Goal: Task Accomplishment & Management: Complete application form

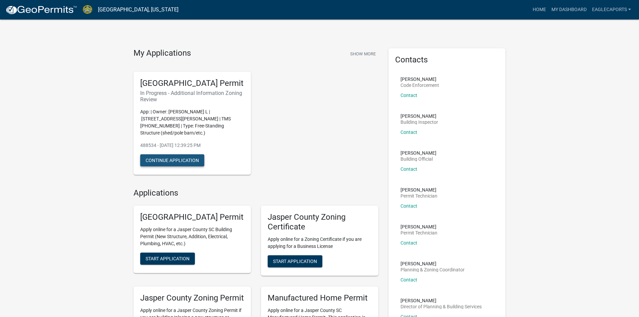
click at [171, 162] on button "Continue Application" at bounding box center [172, 160] width 64 height 12
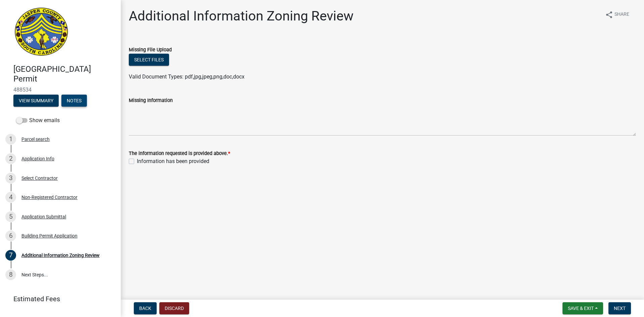
click at [78, 100] on button "Notes" at bounding box center [73, 101] width 25 height 12
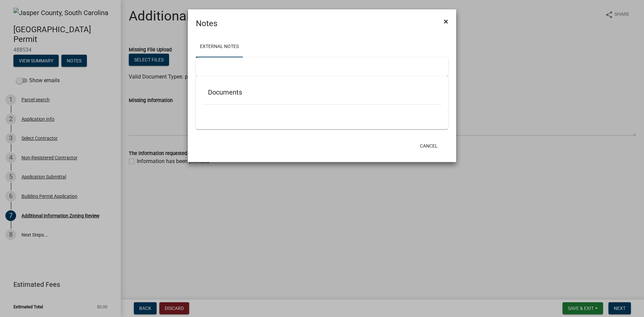
click at [444, 23] on span "×" at bounding box center [446, 21] width 4 height 9
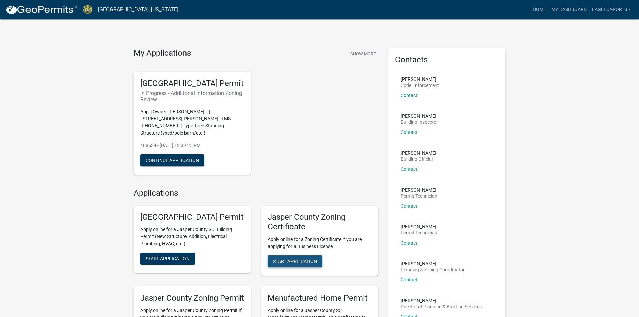
click at [294, 264] on span "Start Application" at bounding box center [295, 261] width 44 height 5
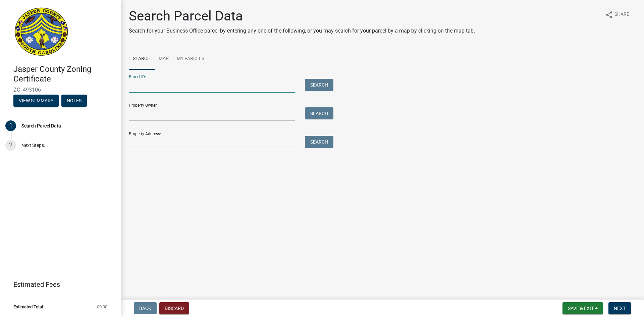
click at [140, 88] on input "Parcel ID:" at bounding box center [212, 86] width 166 height 14
type input "[PHONE_NUMBER]"
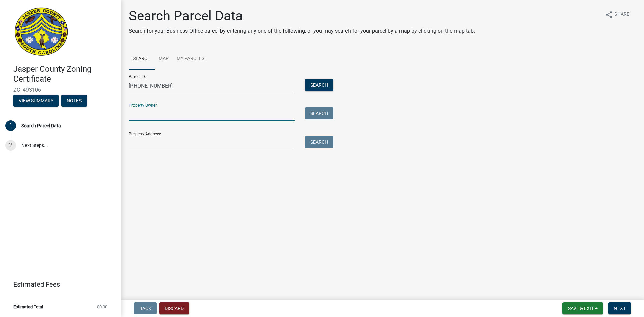
click at [154, 115] on input "Property Owner:" at bounding box center [212, 114] width 166 height 14
type input "[PERSON_NAME]"
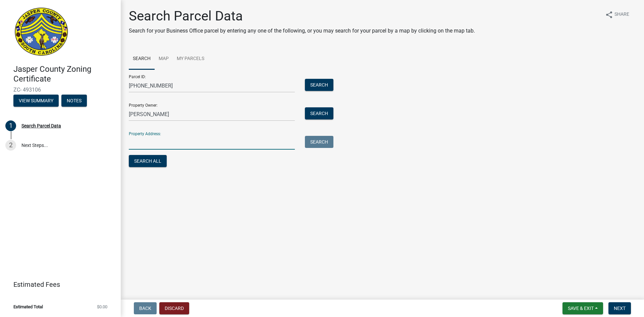
click at [167, 147] on input "Property Address:" at bounding box center [212, 143] width 166 height 14
click at [128, 143] on div "[PERSON_NAME]" at bounding box center [212, 143] width 176 height 14
click at [131, 142] on input "[PERSON_NAME]" at bounding box center [212, 143] width 166 height 14
type input "[STREET_ADDRESS][PERSON_NAME]"
click at [324, 141] on button "Search" at bounding box center [319, 142] width 29 height 12
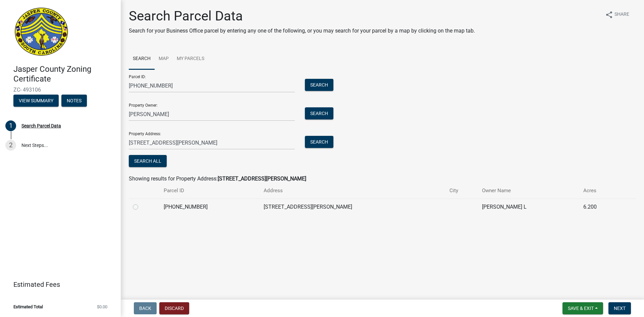
click at [141, 203] on label at bounding box center [141, 203] width 0 height 0
click at [141, 207] on input "radio" at bounding box center [143, 205] width 4 height 4
radio input "true"
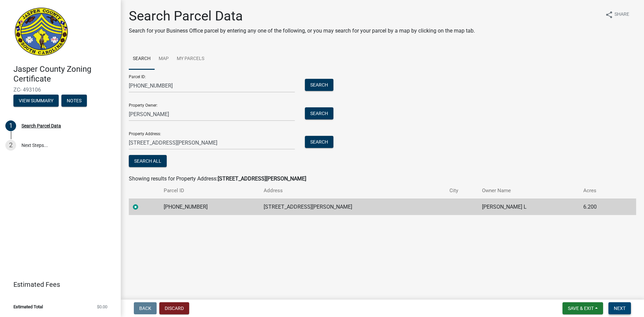
click at [618, 307] on span "Next" at bounding box center [620, 308] width 12 height 5
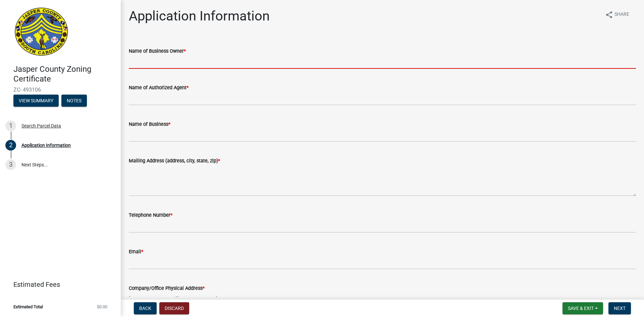
click at [183, 64] on input "Name of Business Owner *" at bounding box center [382, 62] width 507 height 14
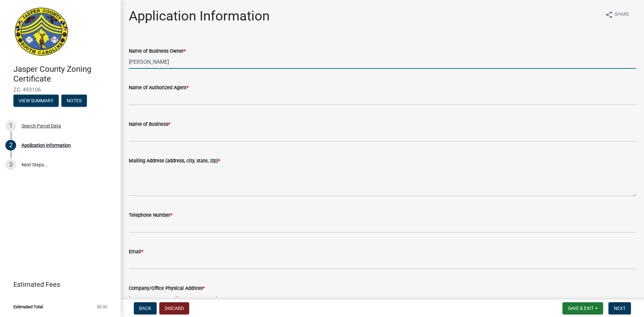
type input "[PERSON_NAME]"
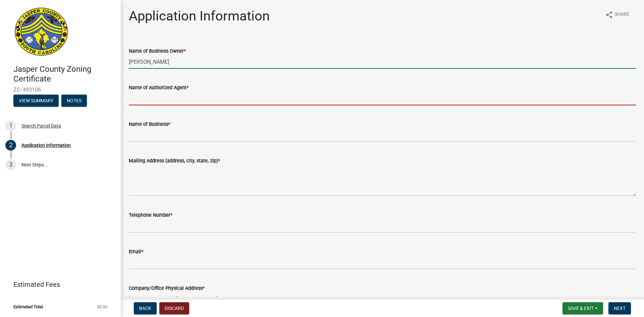
click at [159, 99] on input "Name of Authorized Agent *" at bounding box center [382, 99] width 507 height 14
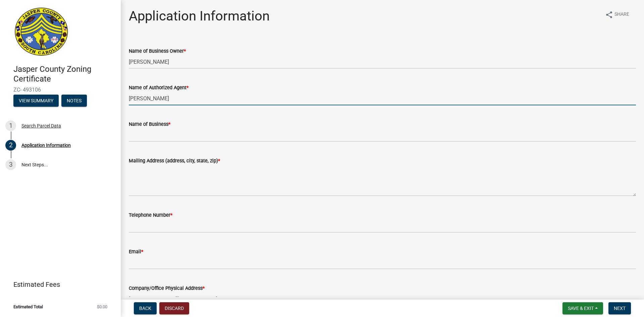
type input "[PERSON_NAME]"
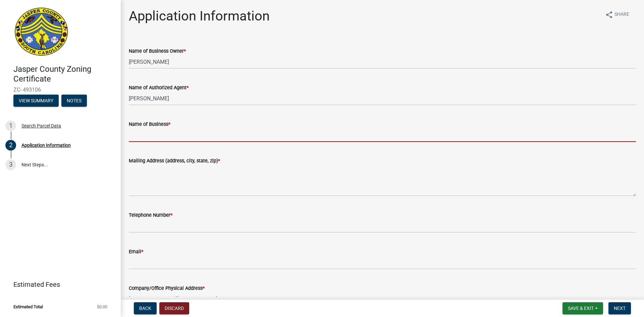
click at [141, 139] on input "Name of Business *" at bounding box center [382, 135] width 507 height 14
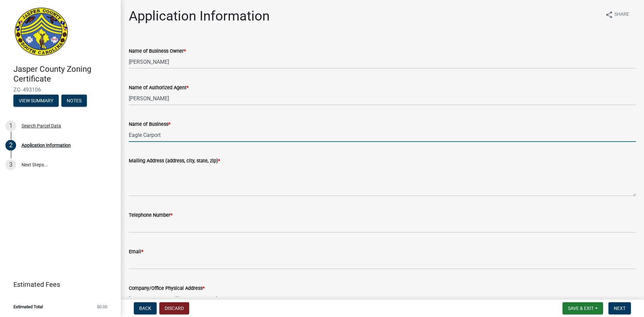
type input "Eagle Carports"
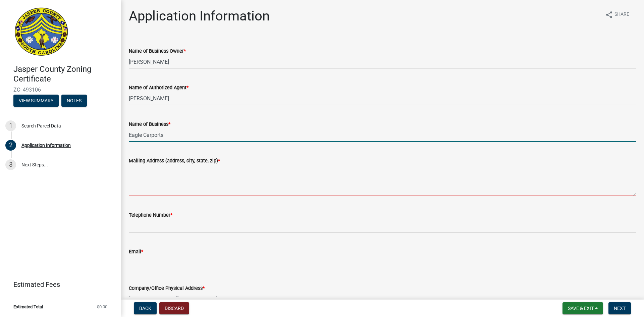
type textarea "[STREET_ADDRESS]"
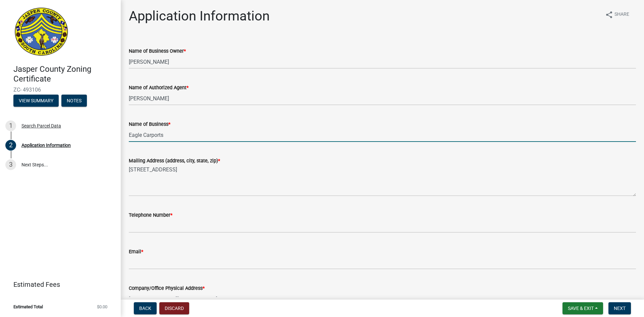
type input "8005798589"
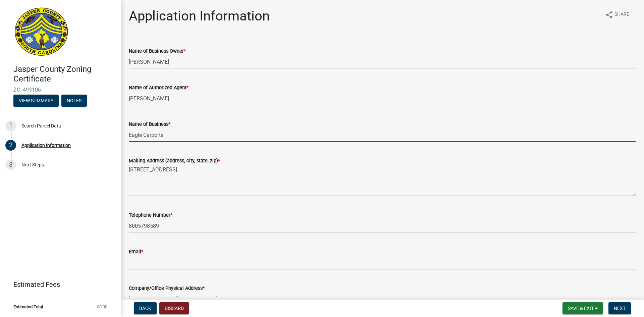
type input "[EMAIL_ADDRESS][DOMAIN_NAME]"
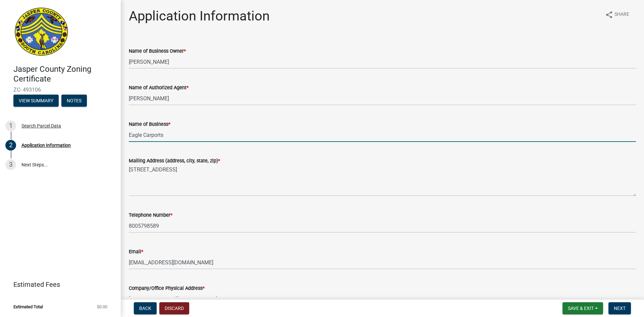
scroll to position [134, 0]
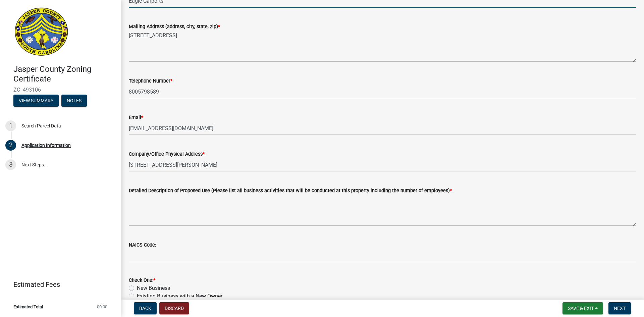
type input "Eagle Carports"
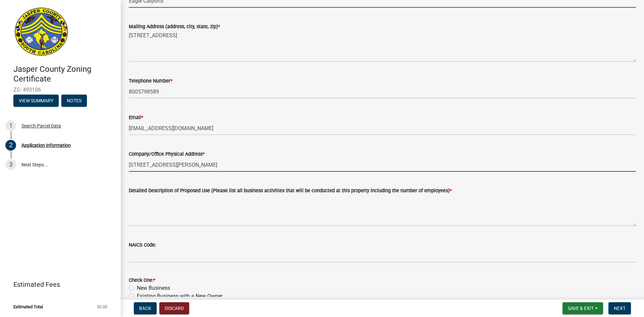
click at [183, 166] on input "[STREET_ADDRESS][PERSON_NAME]" at bounding box center [382, 165] width 507 height 14
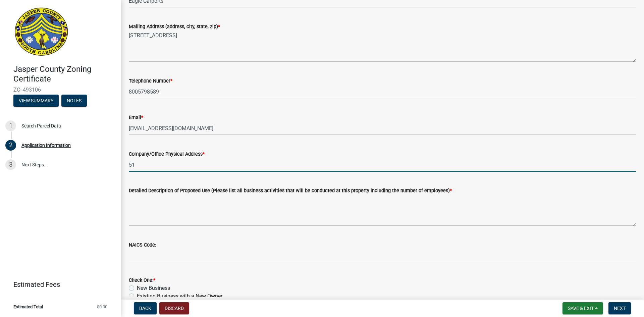
type input "5"
type input "[STREET_ADDRESS]"
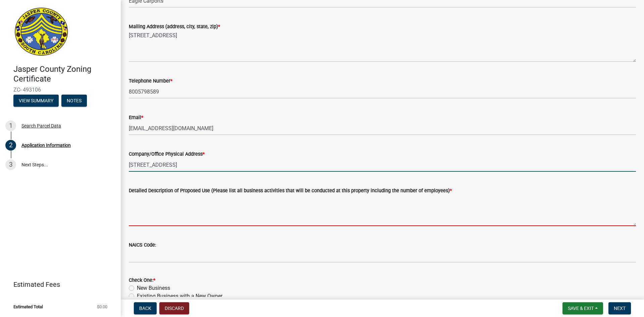
click at [146, 218] on textarea "Detailed Description of Proposed Use (Please list all business activities that …" at bounding box center [382, 211] width 507 height 32
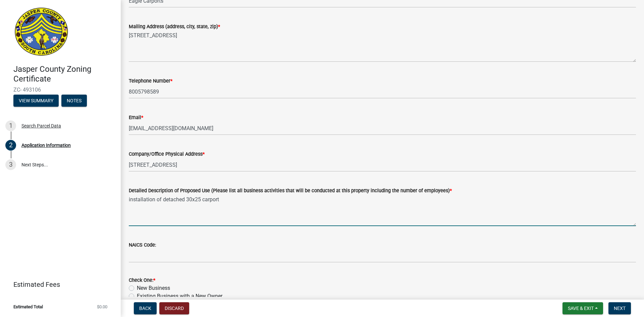
type textarea "installation of detached 30x25 carport"
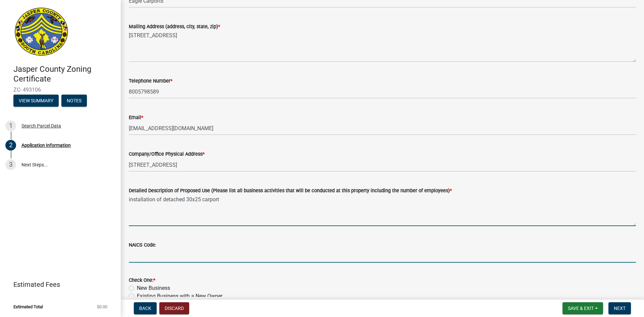
click at [168, 261] on input "NAICS Code:" at bounding box center [382, 256] width 507 height 14
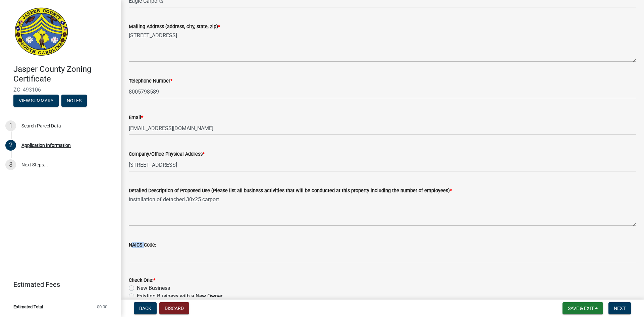
drag, startPoint x: 129, startPoint y: 245, endPoint x: 143, endPoint y: 246, distance: 13.8
click at [143, 246] on label "NAICS Code:" at bounding box center [142, 245] width 27 height 5
copy label "NAICS"
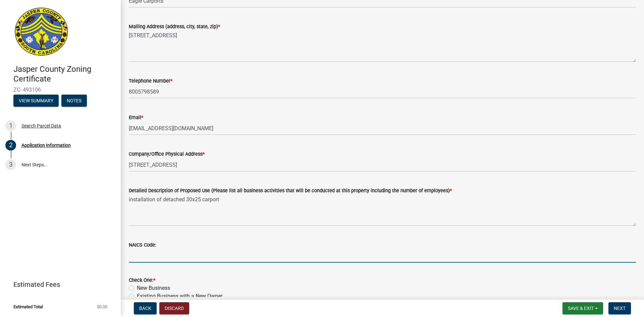
click at [156, 258] on input "NAICS Code:" at bounding box center [382, 256] width 507 height 14
type input "2"
click at [163, 254] on input "332311" at bounding box center [382, 256] width 507 height 14
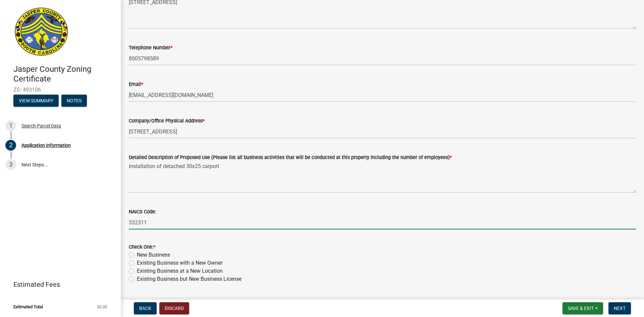
scroll to position [168, 0]
type input "332311"
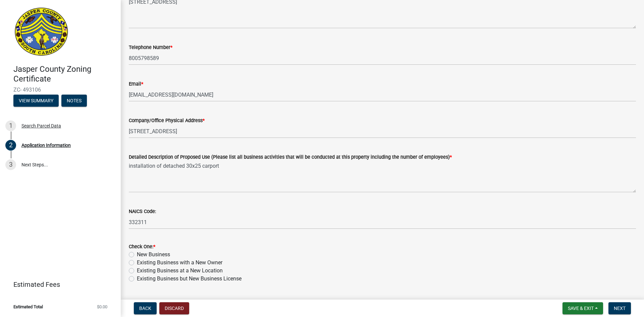
click at [132, 281] on div "Existing Business but New Business License" at bounding box center [382, 279] width 507 height 8
click at [137, 279] on label "Existing Business but New Business License" at bounding box center [189, 279] width 105 height 8
click at [137, 279] on input "Existing Business but New Business License" at bounding box center [139, 277] width 4 height 4
radio input "true"
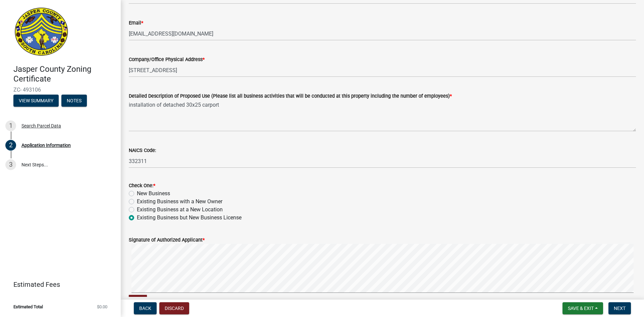
scroll to position [302, 0]
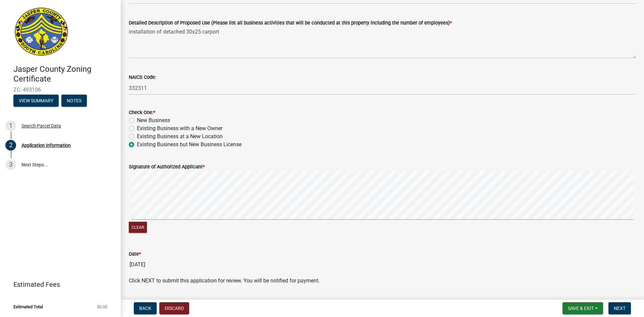
click at [578, 237] on wm-data-entity-input "Signature of Authorized Applicant * Clear" at bounding box center [382, 198] width 507 height 86
click at [623, 309] on span "Next" at bounding box center [620, 308] width 12 height 5
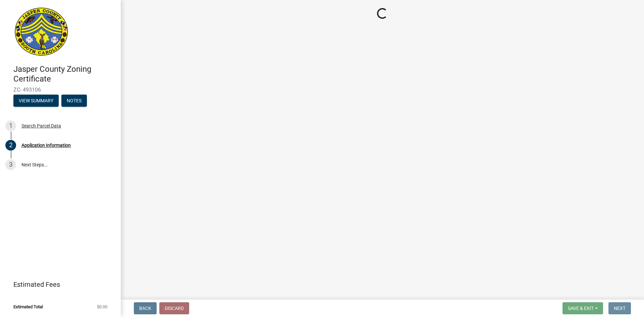
scroll to position [0, 0]
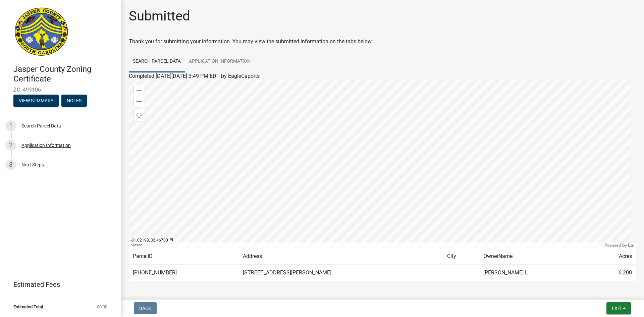
click at [169, 273] on td "[PHONE_NUMBER]" at bounding box center [184, 273] width 110 height 16
click at [166, 269] on td "[PHONE_NUMBER]" at bounding box center [184, 273] width 110 height 16
click at [388, 160] on div at bounding box center [382, 164] width 507 height 168
click at [202, 59] on link "Application Information" at bounding box center [220, 61] width 70 height 21
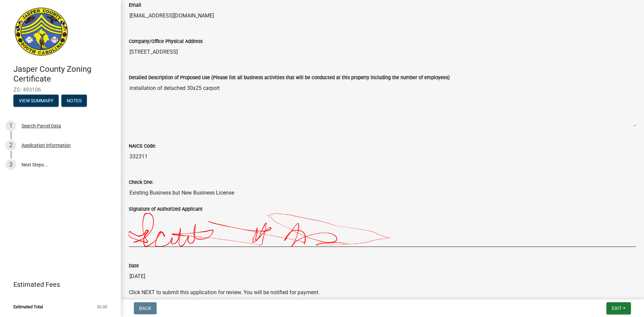
scroll to position [377, 0]
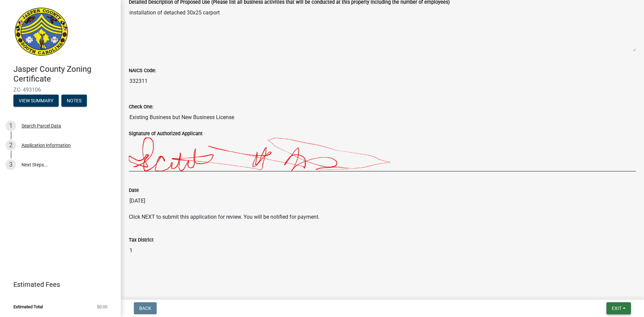
click at [624, 310] on button "Exit" at bounding box center [618, 308] width 24 height 12
click at [304, 277] on main "Submitted Thank you for submitting your information. You may view the submitted…" at bounding box center [382, 148] width 523 height 297
click at [164, 217] on p "Click NEXT to submit this application for review. You will be notified for paym…" at bounding box center [382, 217] width 507 height 8
click at [140, 219] on p "Click NEXT to submit this application for review. You will be notified for paym…" at bounding box center [382, 217] width 507 height 8
drag, startPoint x: 166, startPoint y: 213, endPoint x: 224, endPoint y: 213, distance: 58.0
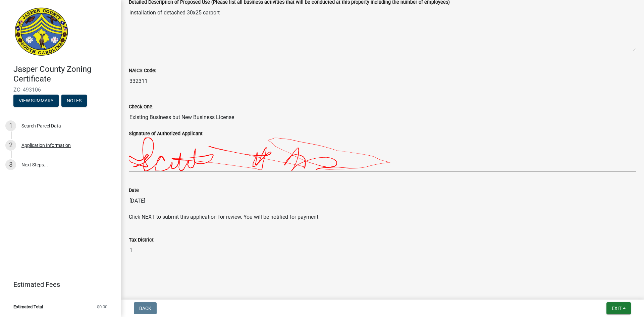
click at [174, 213] on p "Click NEXT to submit this application for review. You will be notified for paym…" at bounding box center [382, 217] width 507 height 8
click at [224, 214] on p "Click NEXT to submit this application for review. You will be notified for paym…" at bounding box center [382, 217] width 507 height 8
click at [146, 218] on p "Click NEXT to submit this application for review. You will be notified for paym…" at bounding box center [382, 217] width 507 height 8
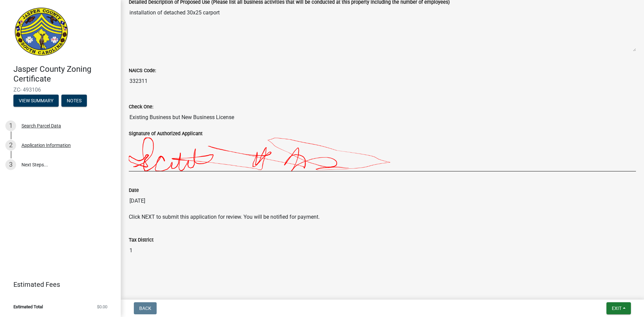
drag, startPoint x: 408, startPoint y: 272, endPoint x: 291, endPoint y: 263, distance: 116.7
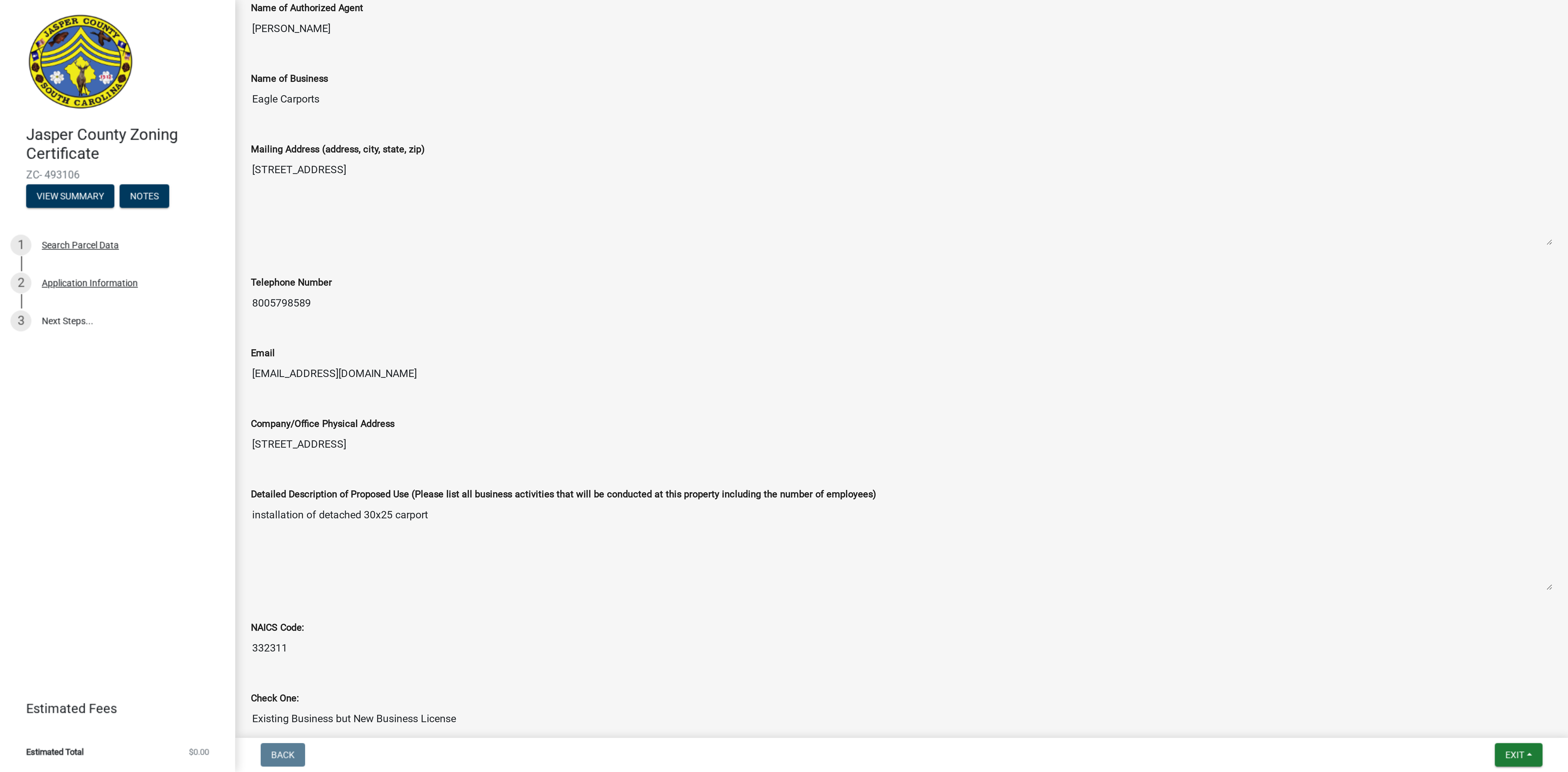
scroll to position [183, 0]
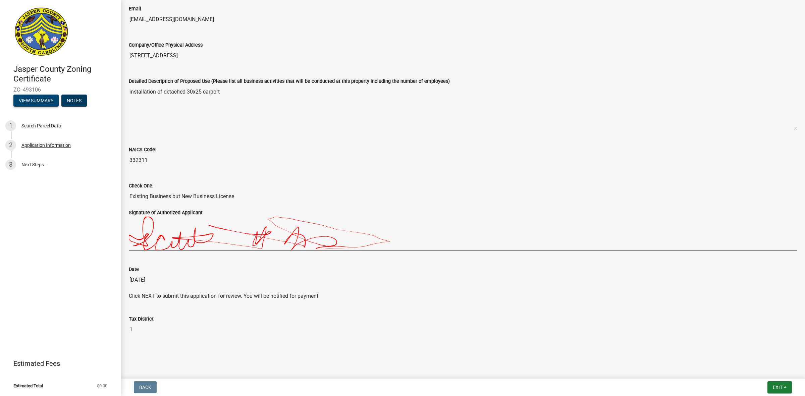
click at [44, 101] on button "View Summary" at bounding box center [35, 101] width 45 height 12
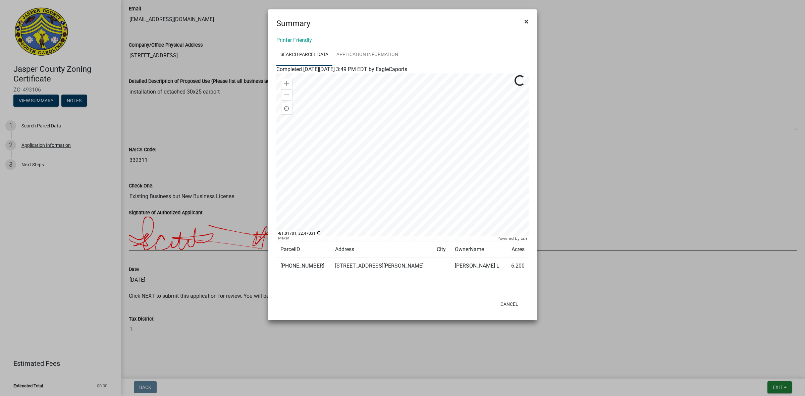
click at [527, 22] on span "×" at bounding box center [526, 21] width 4 height 9
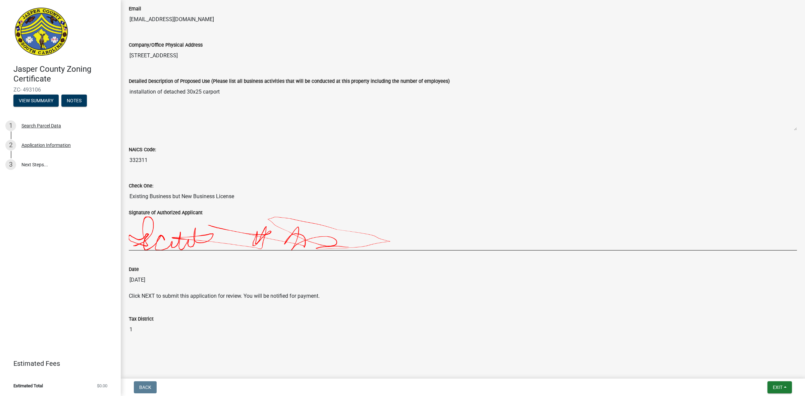
click at [440, 243] on img at bounding box center [302, 234] width 346 height 34
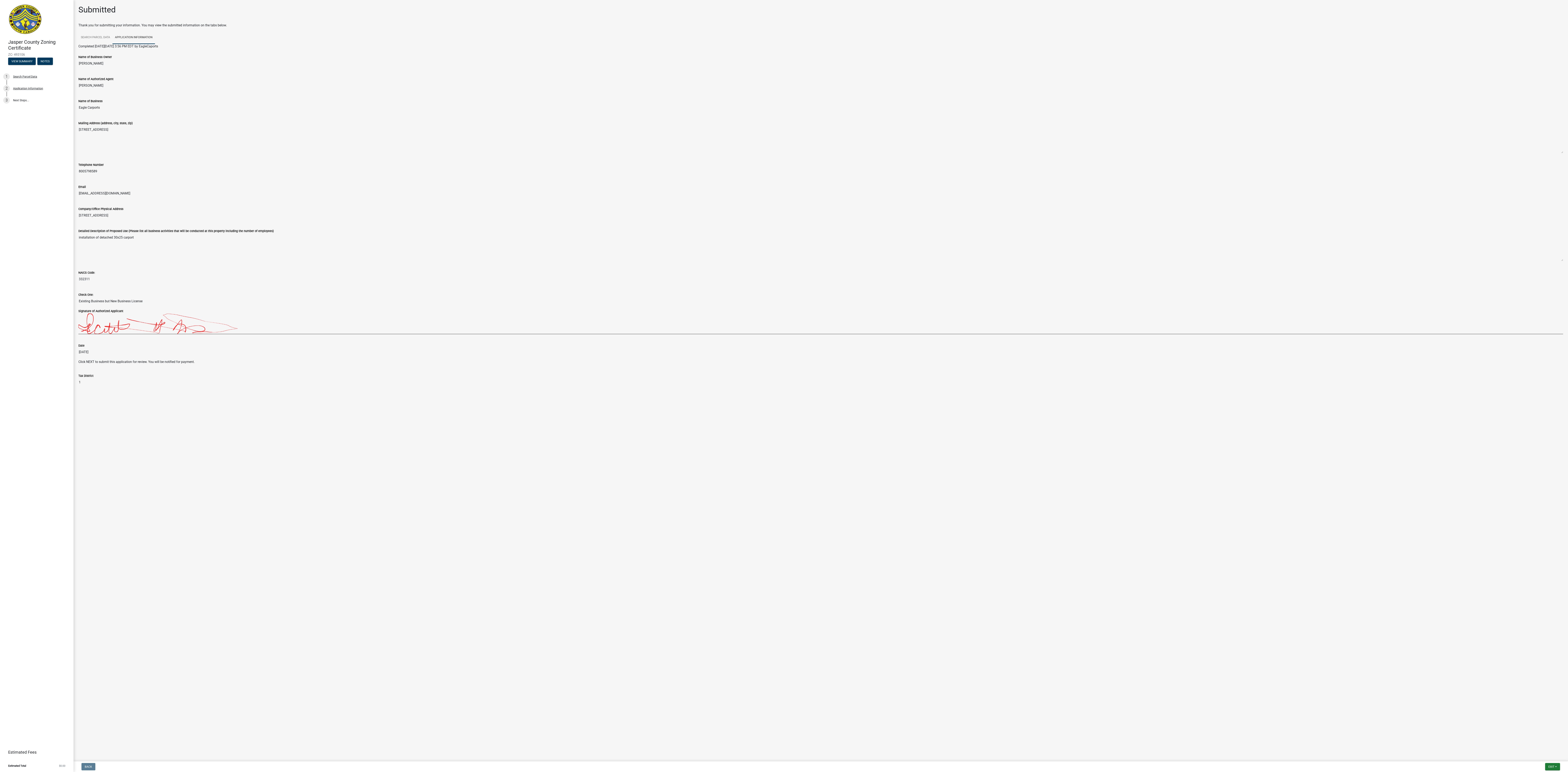
drag, startPoint x: 364, startPoint y: 418, endPoint x: 371, endPoint y: 405, distance: 14.8
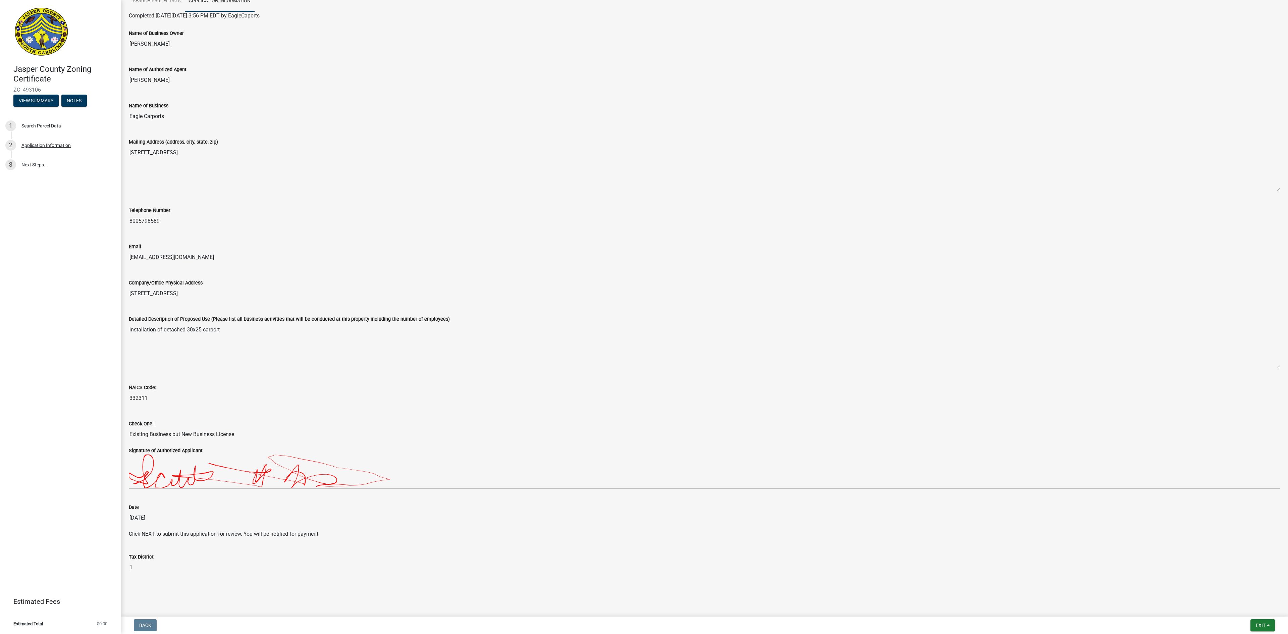
scroll to position [68, 0]
click at [231, 317] on main "Submitted Thank you for submitting your information. You may view the submitted…" at bounding box center [704, 307] width 1167 height 614
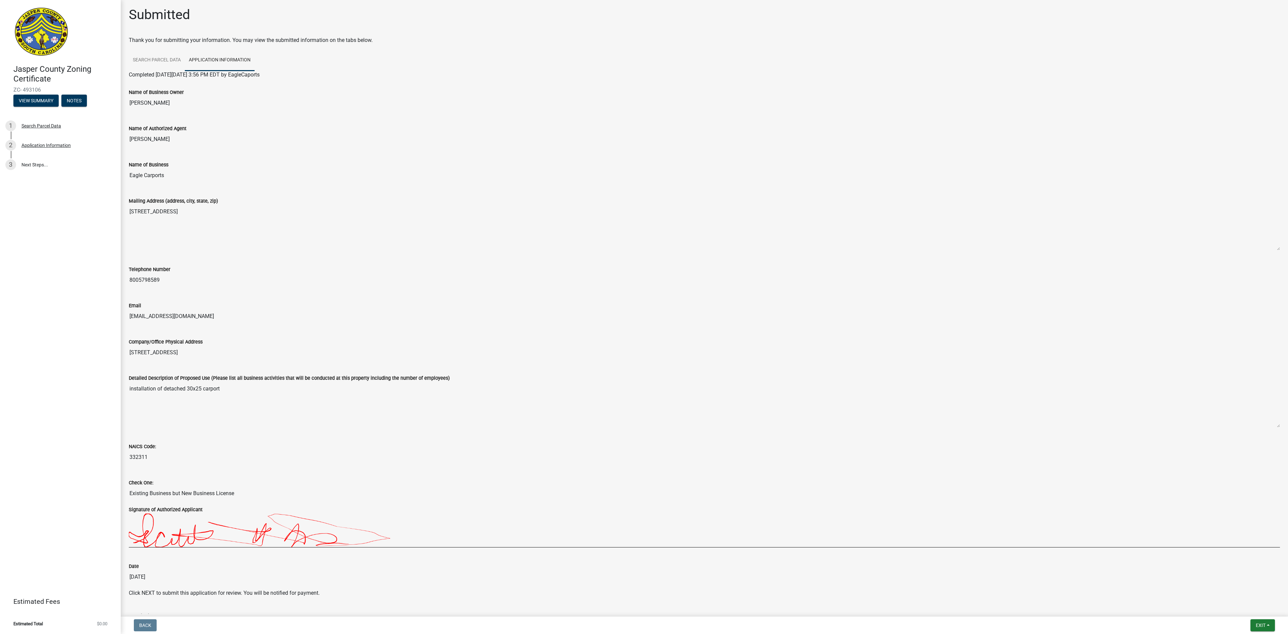
scroll to position [0, 0]
drag, startPoint x: 453, startPoint y: 255, endPoint x: 449, endPoint y: 256, distance: 4.9
click at [449, 256] on div "Mailing Address (address, [GEOGRAPHIC_DATA]) [STREET_ADDRESS]" at bounding box center [704, 223] width 1161 height 68
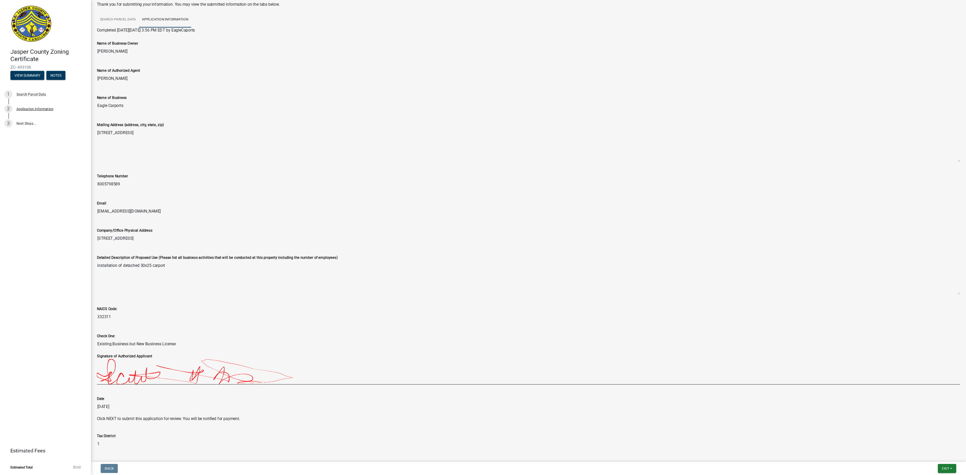
scroll to position [36, 0]
click at [639, 266] on div "Email [EMAIL_ADDRESS][DOMAIN_NAME]" at bounding box center [704, 272] width 1151 height 31
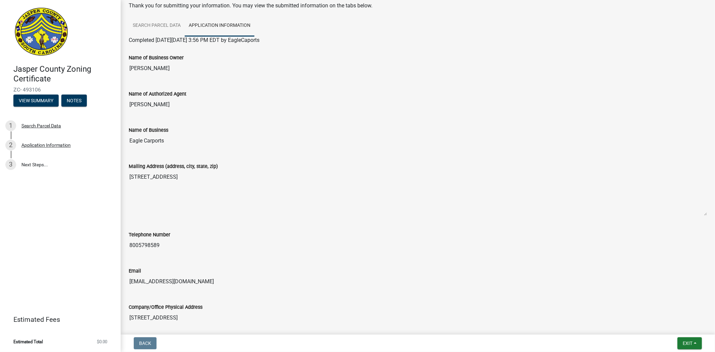
scroll to position [36, 0]
click at [310, 176] on textarea "[STREET_ADDRESS]" at bounding box center [418, 193] width 579 height 46
click at [153, 26] on link "Search Parcel Data" at bounding box center [157, 25] width 56 height 21
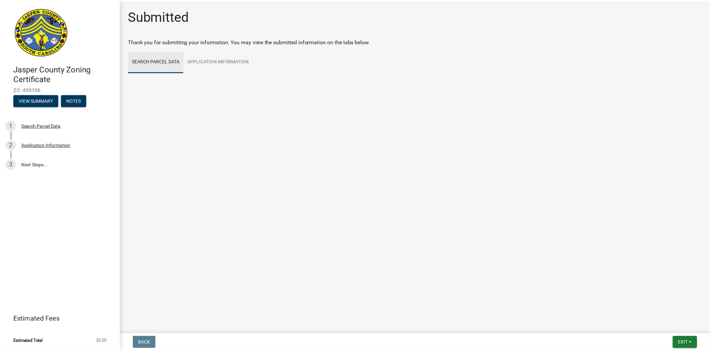
scroll to position [0, 0]
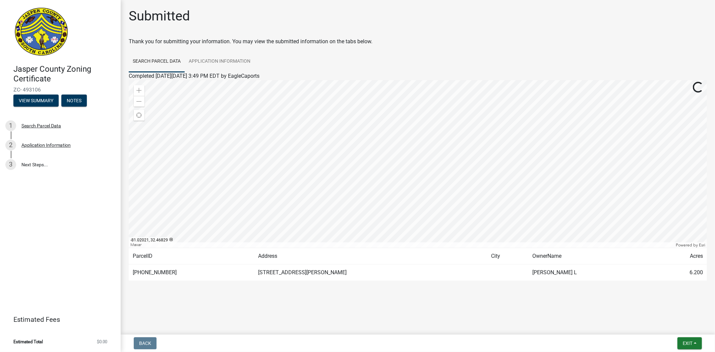
click at [420, 183] on div at bounding box center [418, 164] width 579 height 168
click at [639, 317] on button "Exit" at bounding box center [690, 343] width 24 height 12
click at [639, 311] on button "Save" at bounding box center [676, 310] width 54 height 16
click at [639, 317] on span "Exit" at bounding box center [688, 343] width 10 height 5
click at [639, 317] on button "Save & Exit" at bounding box center [676, 326] width 54 height 16
